Goal: Information Seeking & Learning: Find specific page/section

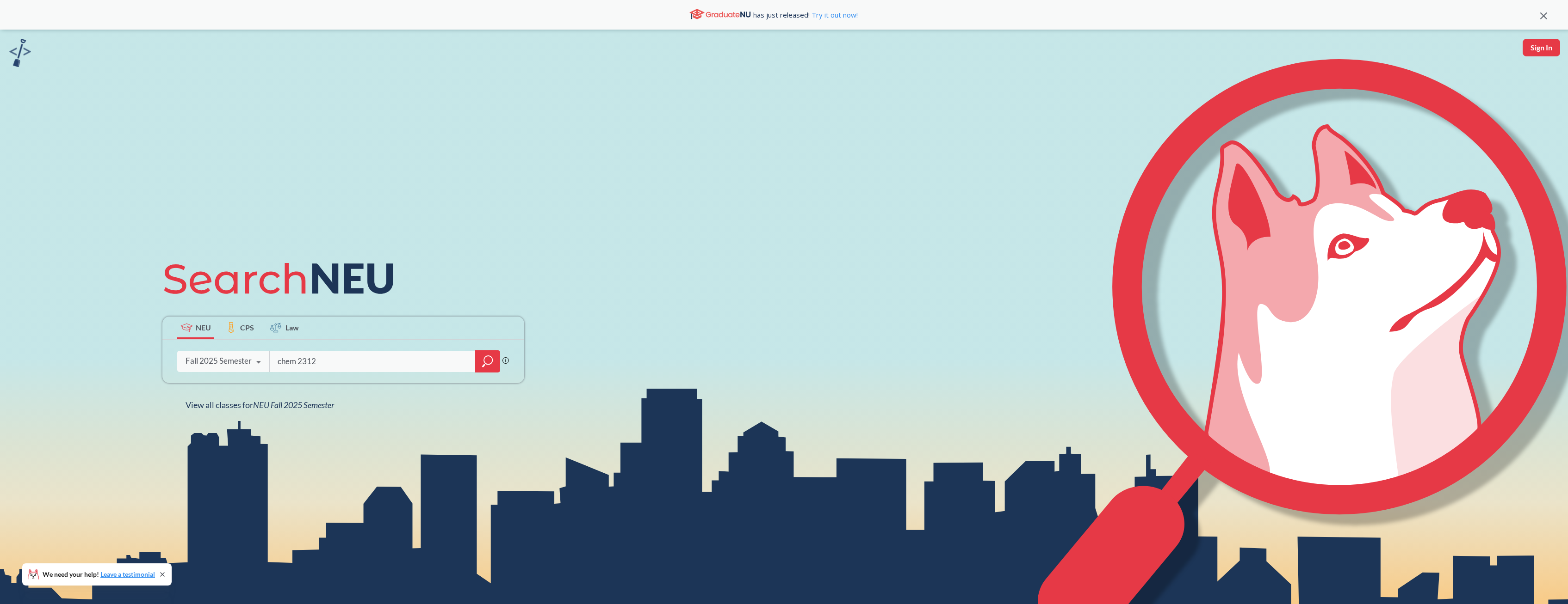
type input "chem 2312"
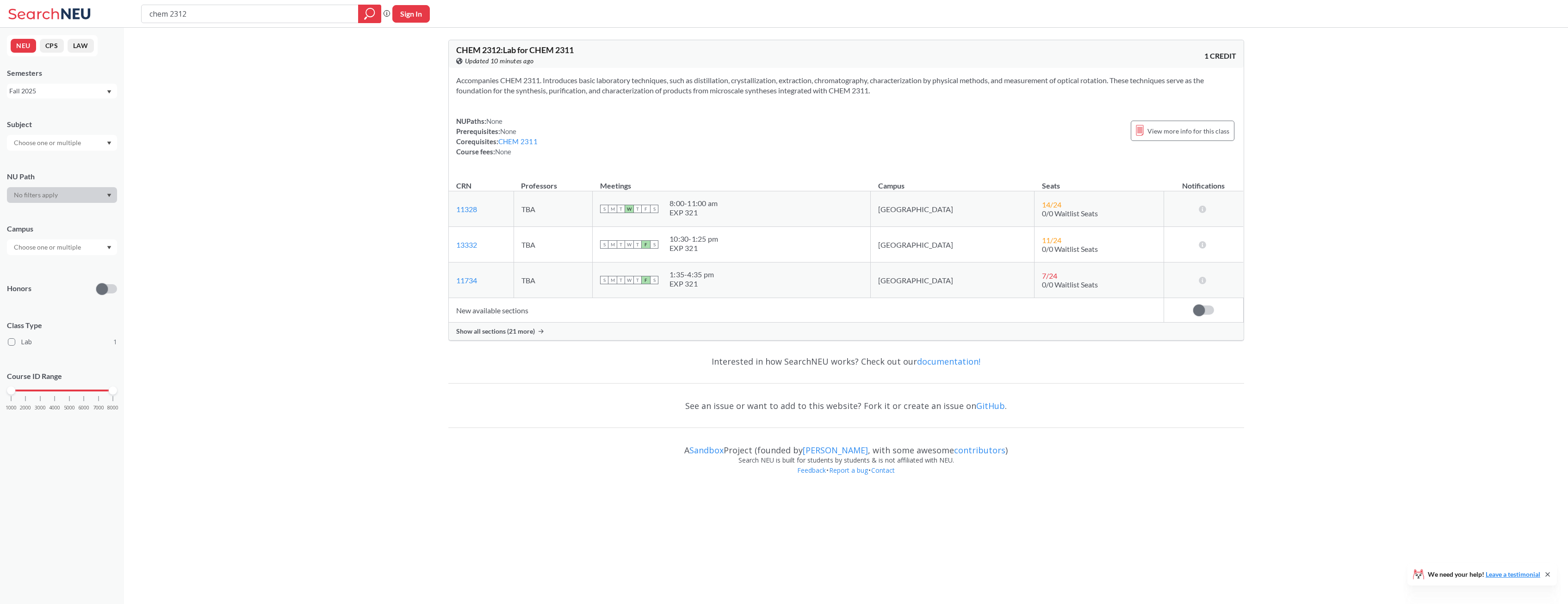
click at [510, 329] on span "Show all sections (21 more)" at bounding box center [495, 331] width 79 height 8
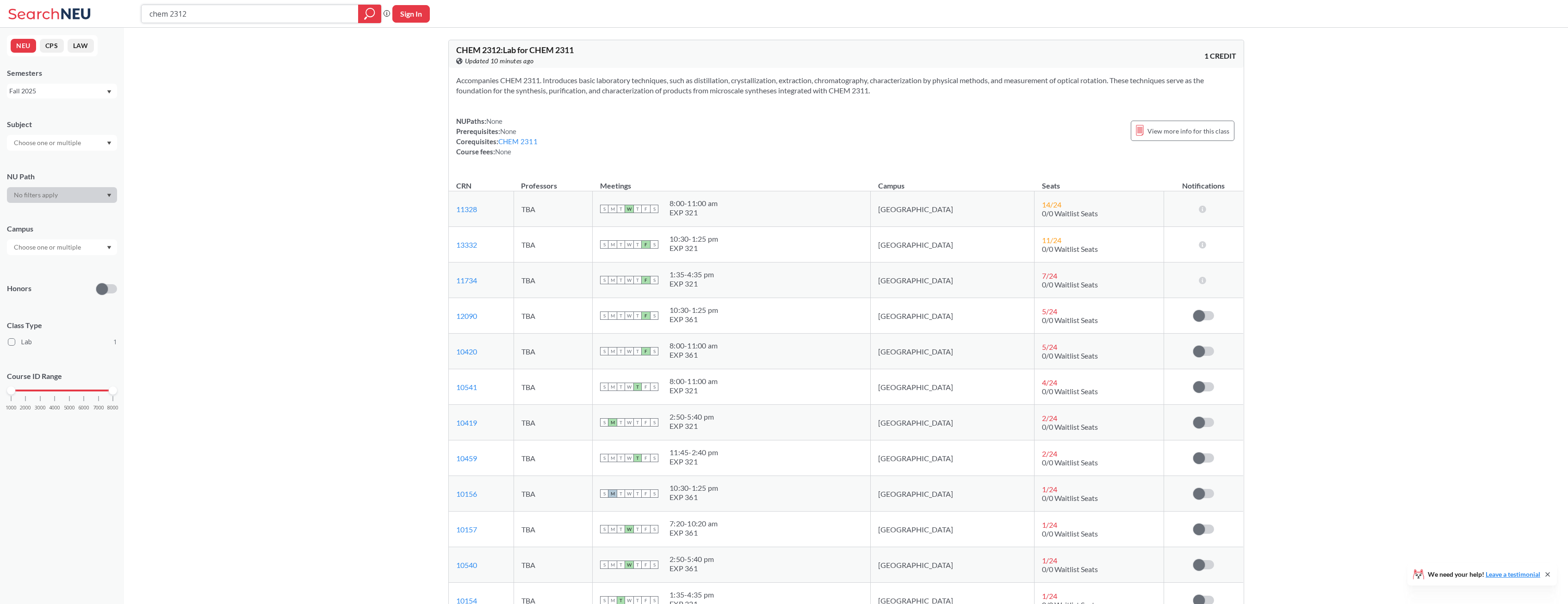
click at [246, 15] on input "chem 2312" at bounding box center [250, 14] width 203 height 16
click at [250, 20] on input "chem 2312" at bounding box center [250, 14] width 203 height 16
type input "chem 2314"
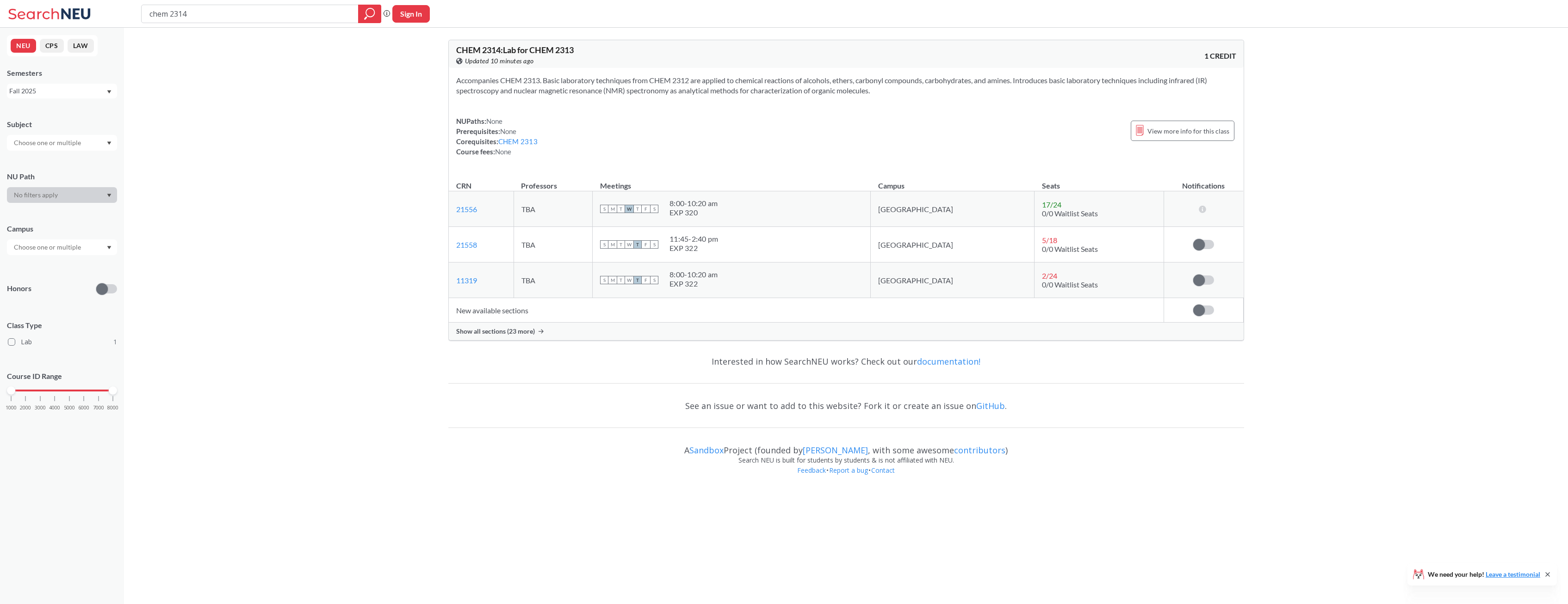
click at [508, 328] on span "Show all sections (23 more)" at bounding box center [495, 331] width 79 height 8
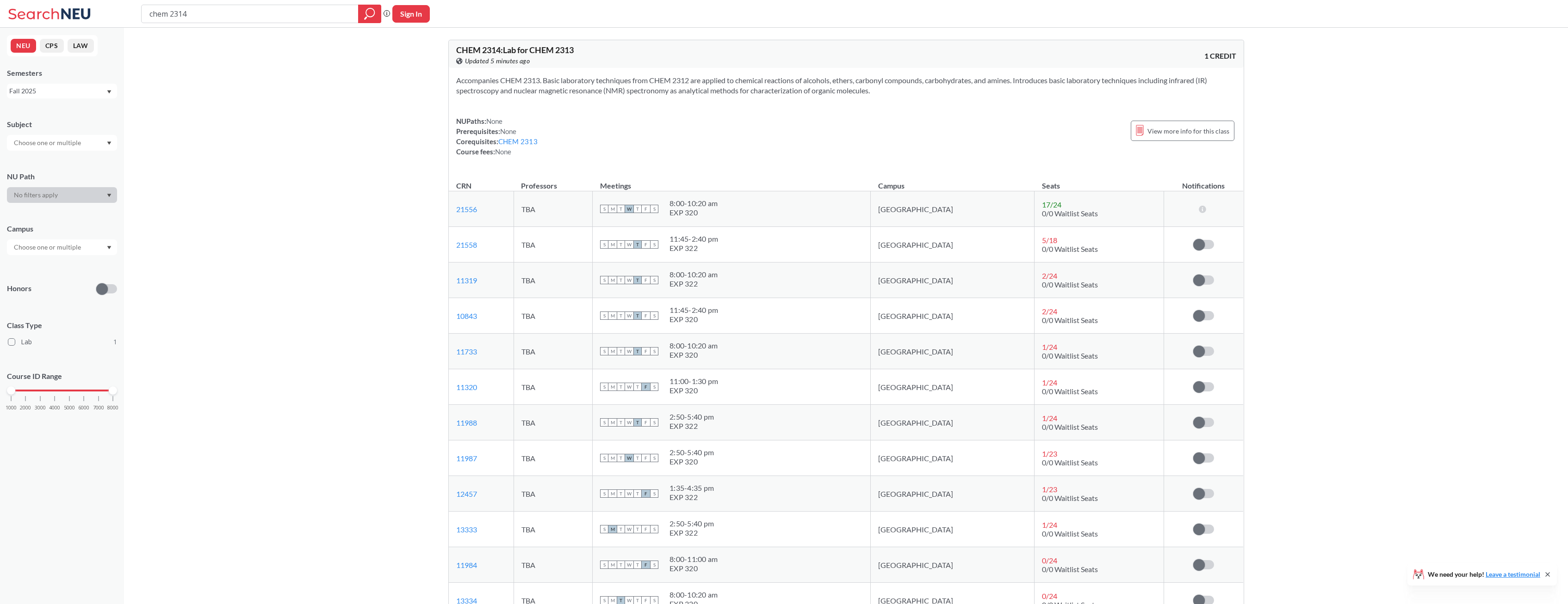
click at [236, 25] on div "chem 2314 Phrase search guarantees the exact search appears in the results. Ex.…" at bounding box center [784, 14] width 1568 height 28
click at [233, 8] on input "chem 2314" at bounding box center [250, 14] width 203 height 16
type input "chem 2312"
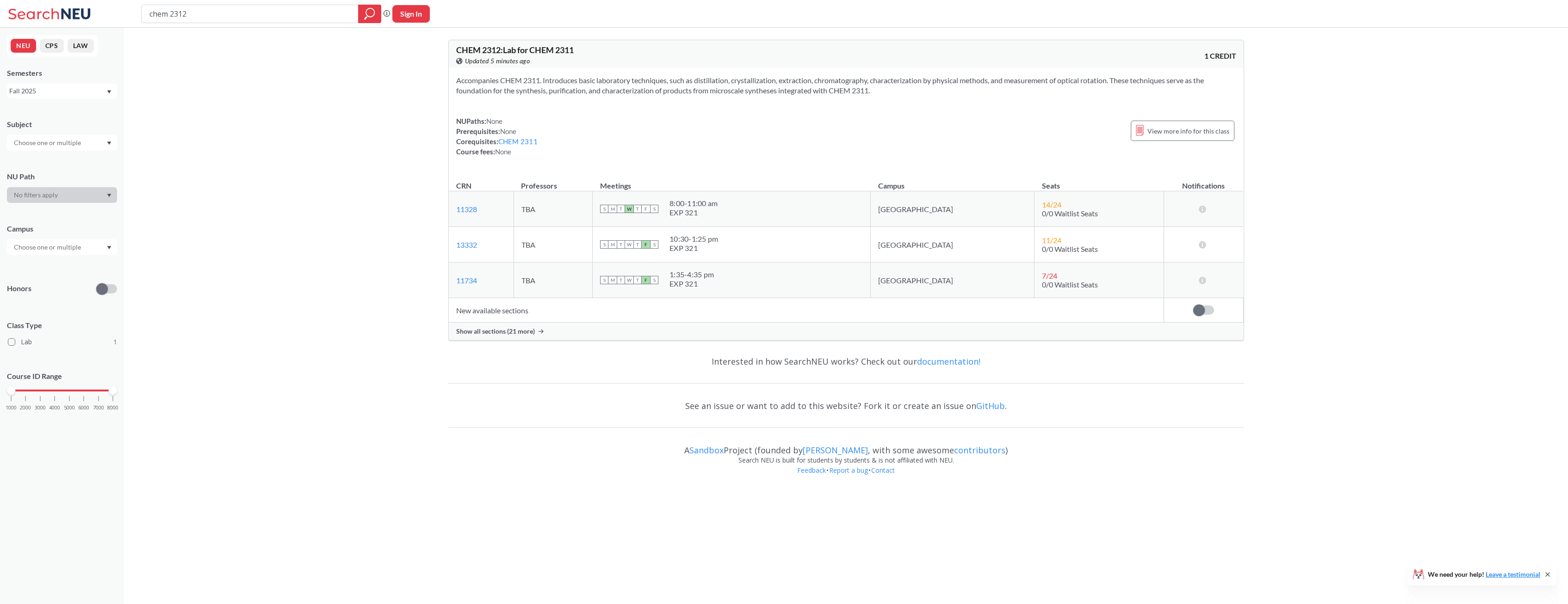
click at [491, 331] on span "Show all sections (21 more)" at bounding box center [495, 331] width 79 height 8
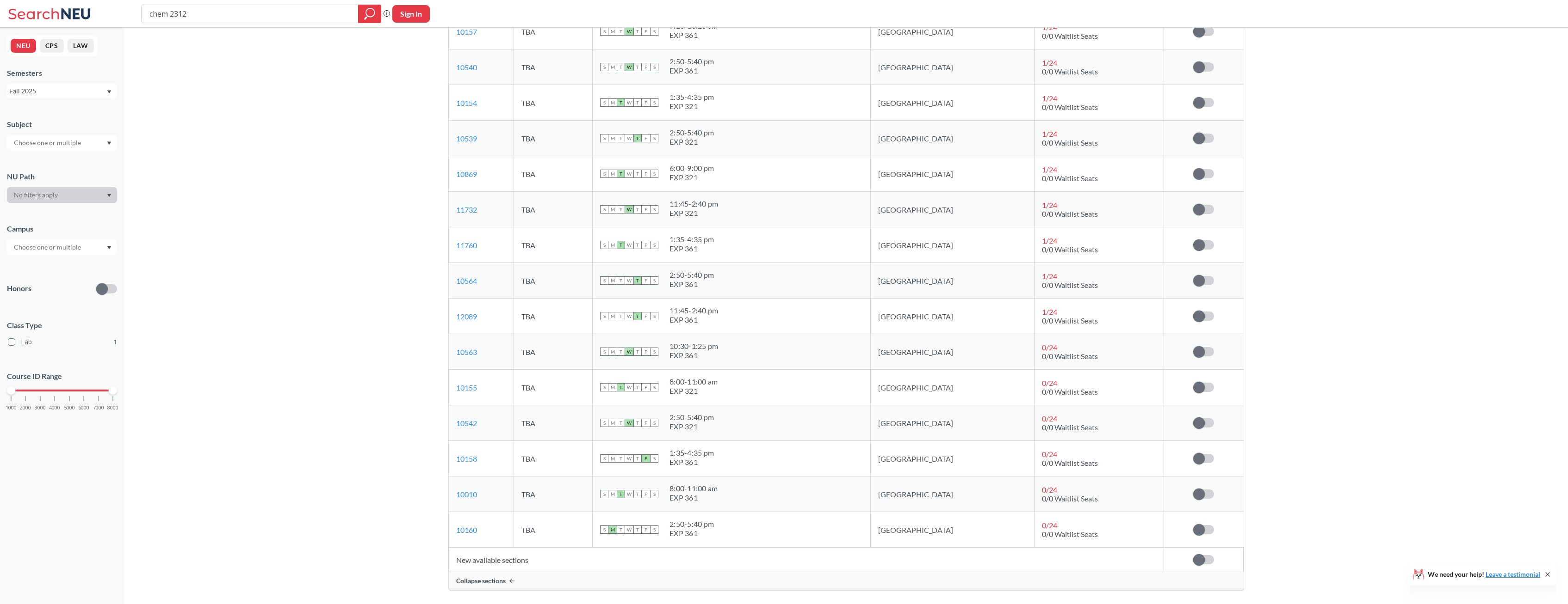
scroll to position [519, 0]
